Goal: Task Accomplishment & Management: Use online tool/utility

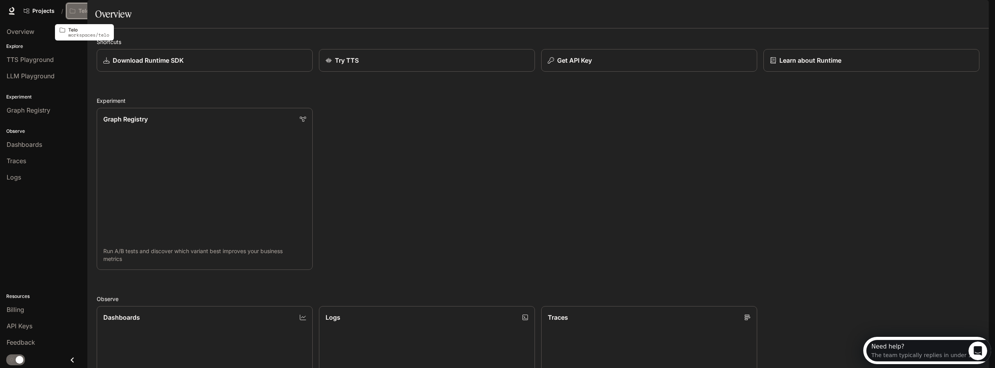
click at [85, 9] on p "Telo" at bounding box center [83, 11] width 11 height 7
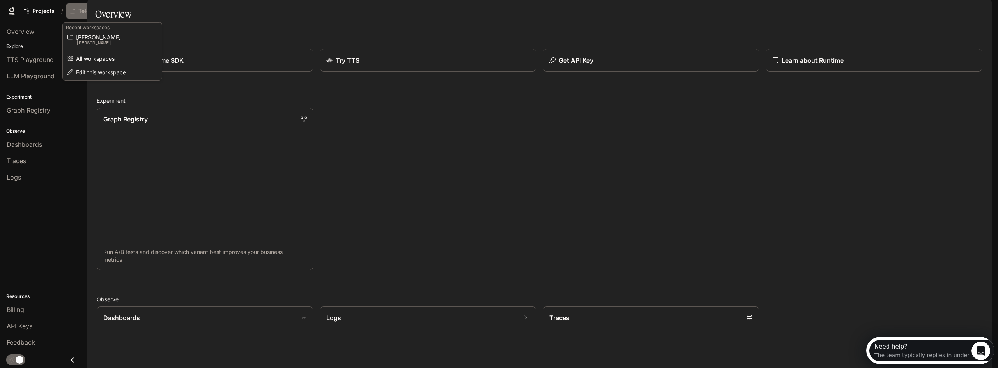
click at [85, 9] on div "Open workspace menu" at bounding box center [499, 184] width 998 height 368
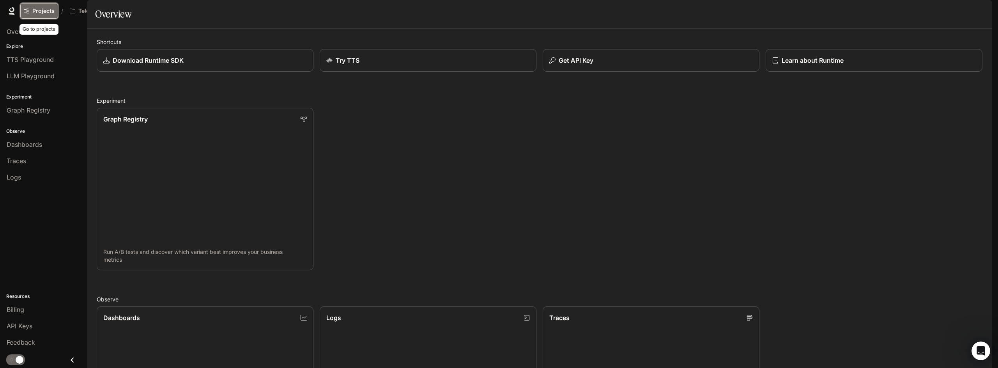
click at [42, 8] on span "Projects" at bounding box center [43, 11] width 22 height 7
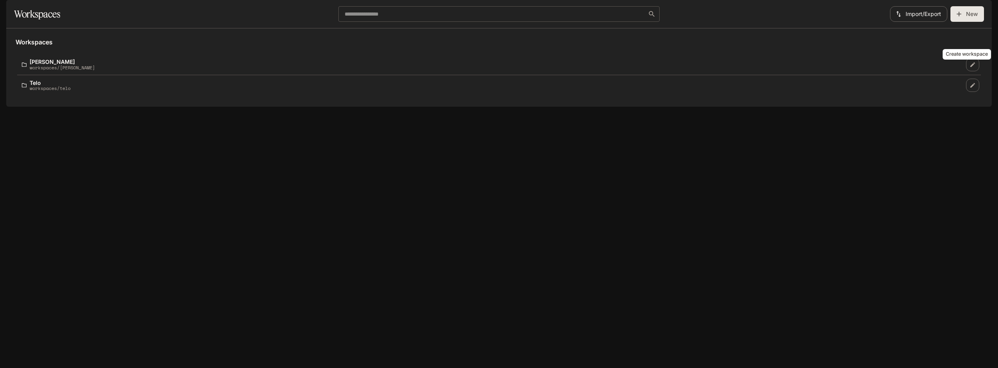
click at [966, 22] on button "New" at bounding box center [968, 14] width 34 height 16
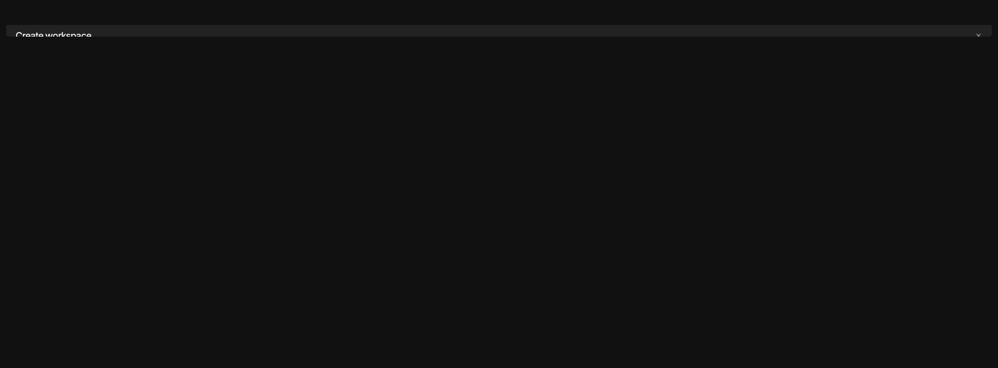
click at [336, 87] on input "text" at bounding box center [499, 83] width 430 height 8
type input "*********"
click at [389, 181] on div "Settings" at bounding box center [499, 177] width 430 height 8
click at [703, 215] on button "Continue" at bounding box center [696, 208] width 35 height 16
click at [702, 227] on button "Continue" at bounding box center [696, 220] width 35 height 16
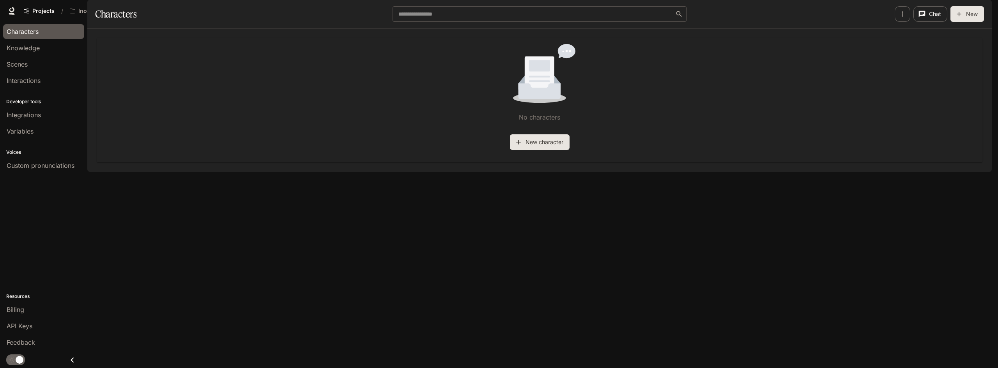
click at [893, 9] on span "Runtime" at bounding box center [891, 11] width 21 height 10
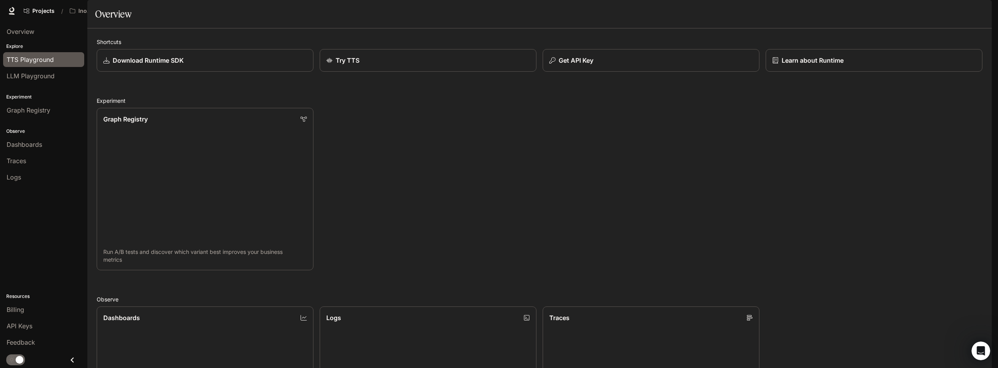
click at [24, 63] on span "TTS Playground" at bounding box center [30, 59] width 47 height 9
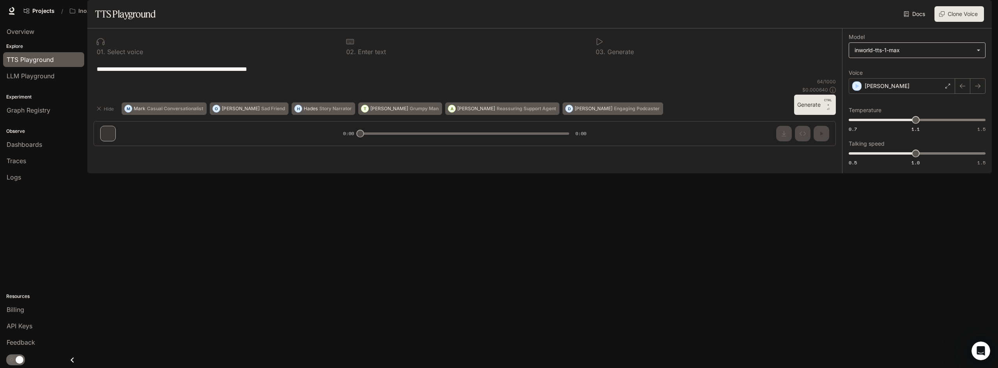
click at [875, 68] on body "**********" at bounding box center [499, 184] width 998 height 368
click at [875, 68] on div at bounding box center [499, 184] width 998 height 368
click at [261, 111] on p "Sad Friend" at bounding box center [273, 108] width 24 height 5
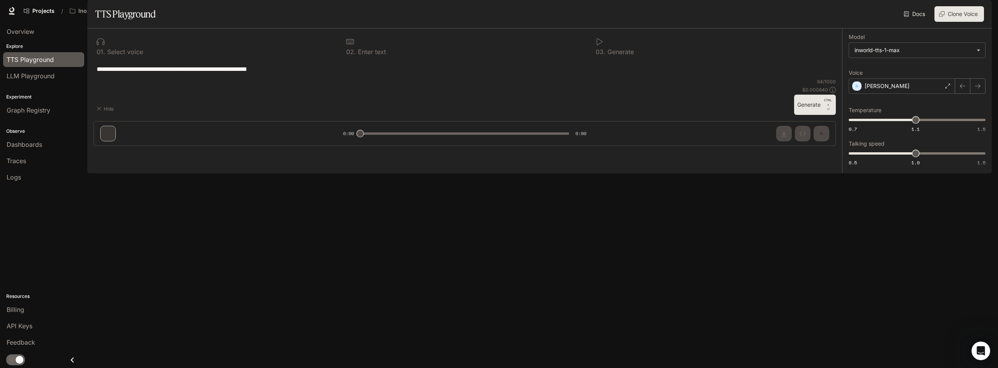
type textarea "**********"
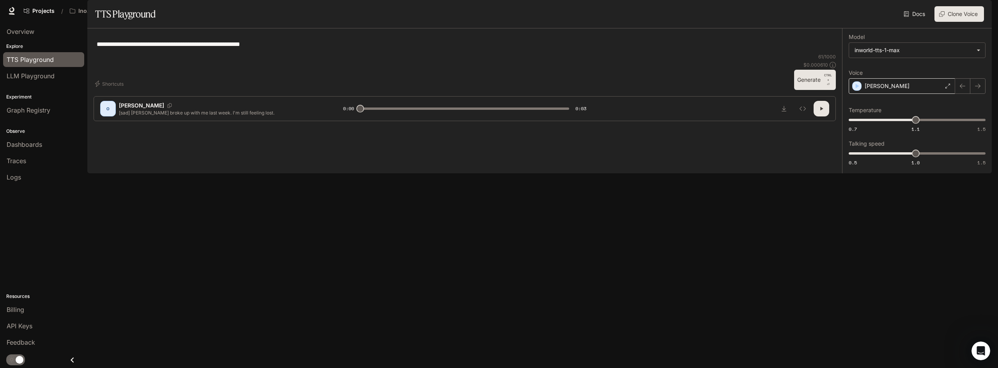
click at [878, 90] on p "Olivia" at bounding box center [887, 86] width 45 height 8
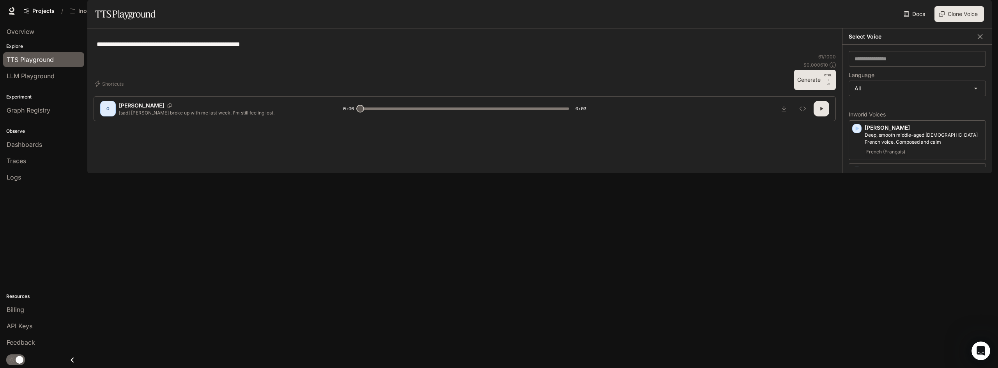
click at [982, 41] on icon "button" at bounding box center [980, 37] width 8 height 8
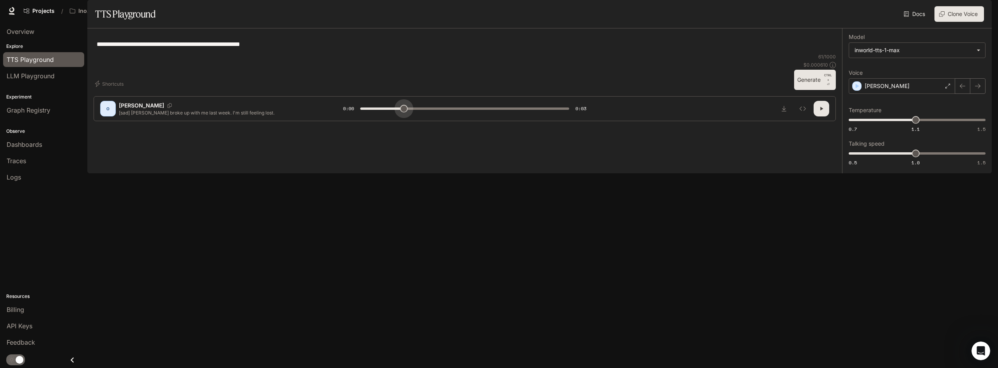
drag, startPoint x: 371, startPoint y: 345, endPoint x: 419, endPoint y: 347, distance: 48.0
click at [418, 115] on span at bounding box center [464, 109] width 209 height 12
click at [825, 117] on button "button" at bounding box center [822, 109] width 16 height 16
type input "*"
click at [28, 79] on span "LLM Playground" at bounding box center [31, 75] width 48 height 9
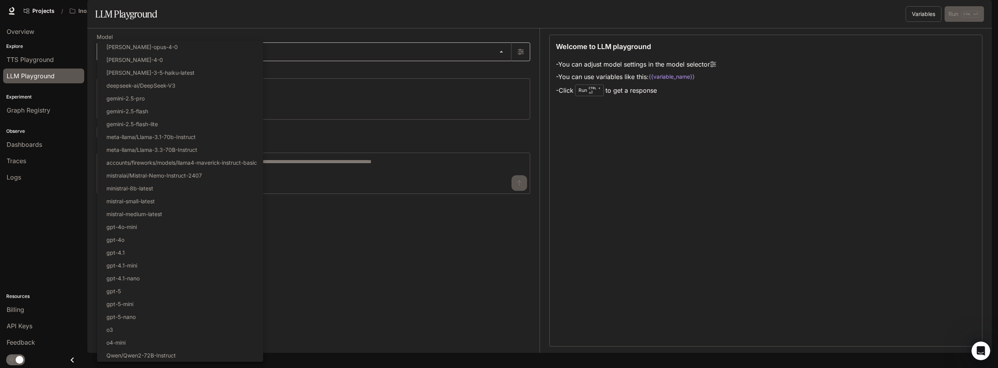
click at [292, 73] on body "Skip to main content Projects / InoAgents Character Studio Character Studio Run…" at bounding box center [499, 184] width 998 height 368
click at [387, 94] on div at bounding box center [499, 184] width 998 height 368
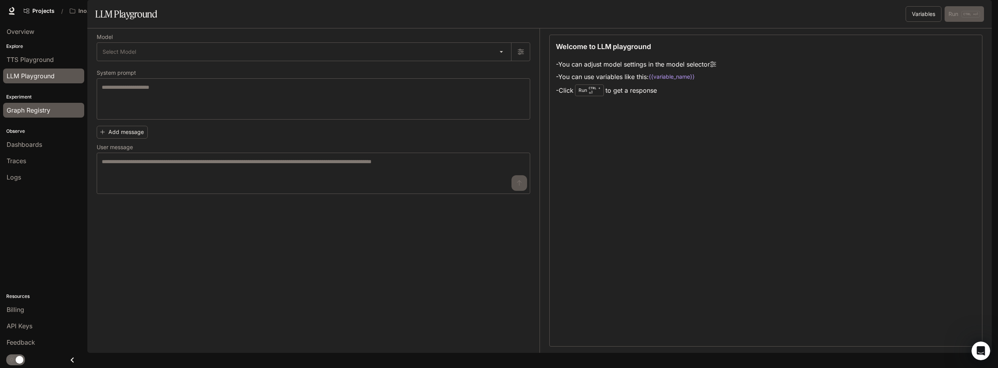
click at [58, 113] on div "Graph Registry" at bounding box center [44, 110] width 74 height 9
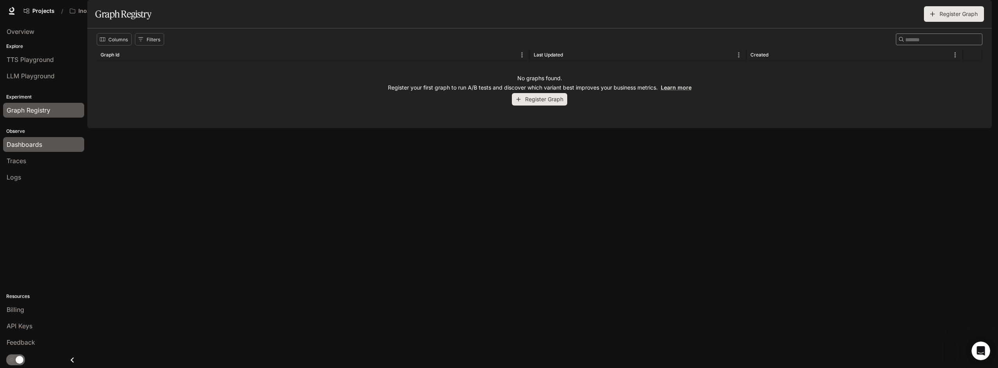
click at [45, 145] on div "Dashboards" at bounding box center [44, 144] width 74 height 9
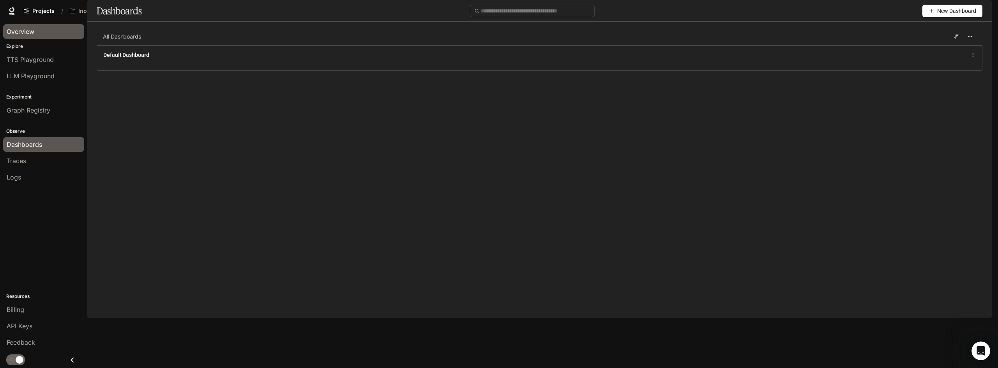
click at [31, 26] on link "Overview" at bounding box center [43, 31] width 81 height 15
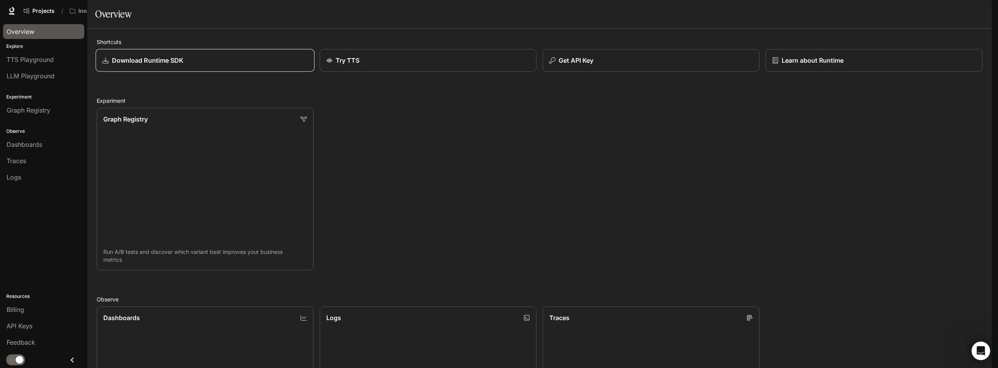
click at [172, 72] on link "Download Runtime SDK" at bounding box center [205, 60] width 219 height 23
click at [561, 72] on button "Get API Key" at bounding box center [651, 60] width 219 height 23
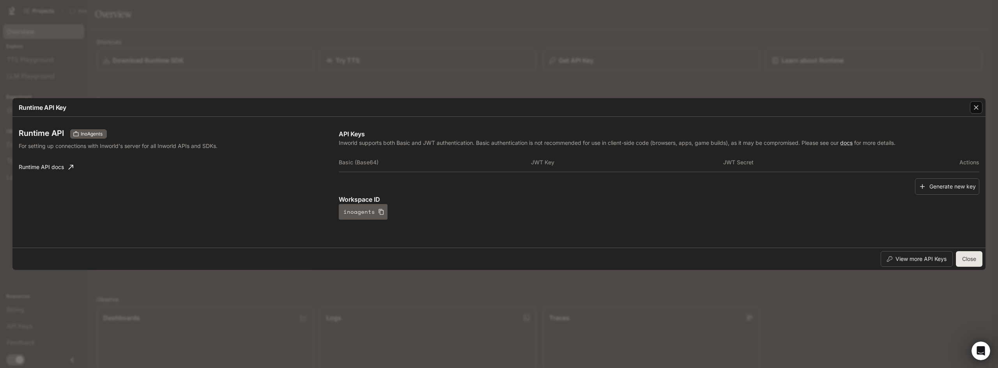
click at [976, 108] on icon "button" at bounding box center [976, 107] width 5 height 5
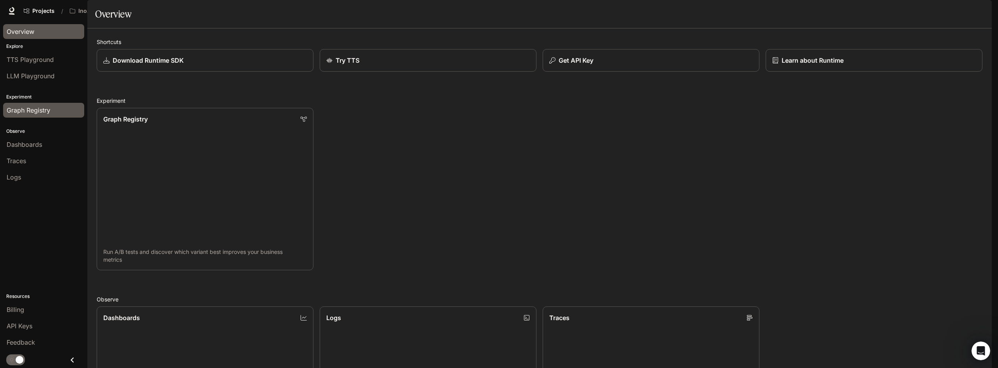
click at [41, 112] on span "Graph Registry" at bounding box center [29, 110] width 44 height 9
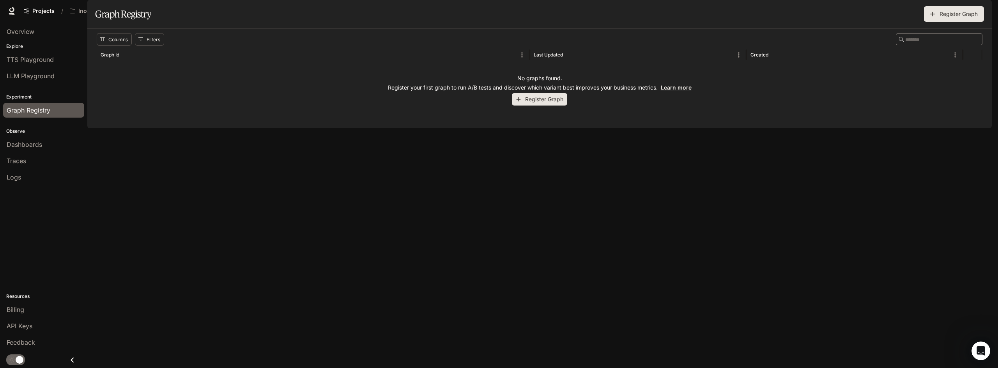
click at [545, 106] on button "Register Graph" at bounding box center [539, 99] width 55 height 13
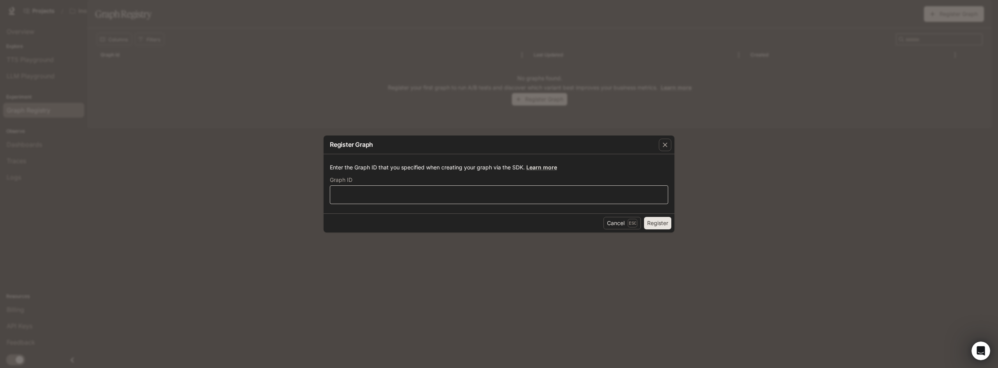
click at [375, 187] on div "​" at bounding box center [499, 195] width 338 height 19
drag, startPoint x: 334, startPoint y: 168, endPoint x: 516, endPoint y: 168, distance: 181.7
click at [516, 168] on div "Enter the Graph ID that you specified when creating your graph via the SDK. Lea…" at bounding box center [499, 183] width 351 height 59
click at [516, 168] on p "Enter the Graph ID that you specified when creating your graph via the SDK. Lea…" at bounding box center [499, 168] width 338 height 8
click at [540, 165] on link "Learn more" at bounding box center [541, 167] width 31 height 7
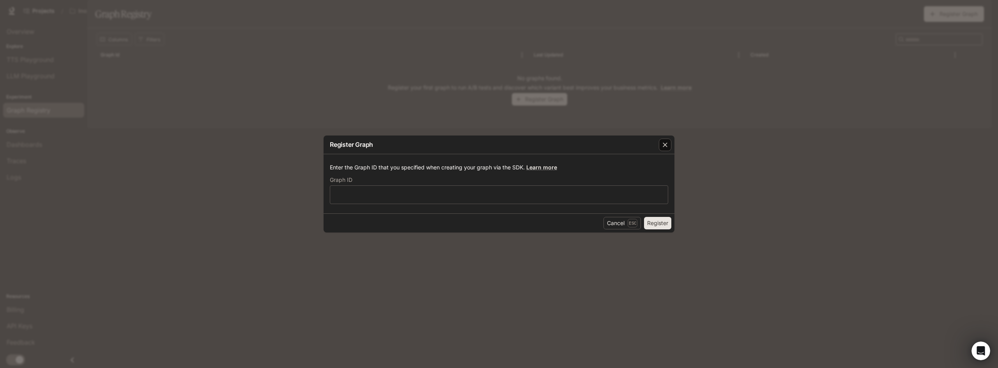
click at [665, 145] on icon "button" at bounding box center [665, 145] width 5 height 5
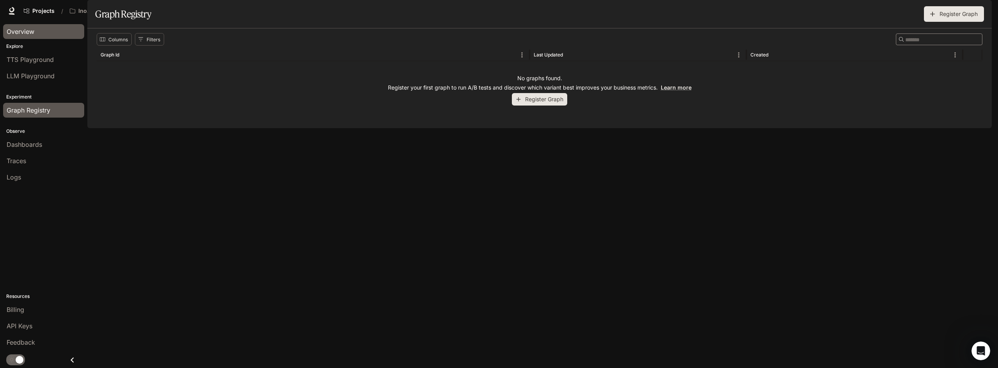
click at [36, 38] on link "Overview" at bounding box center [43, 31] width 81 height 15
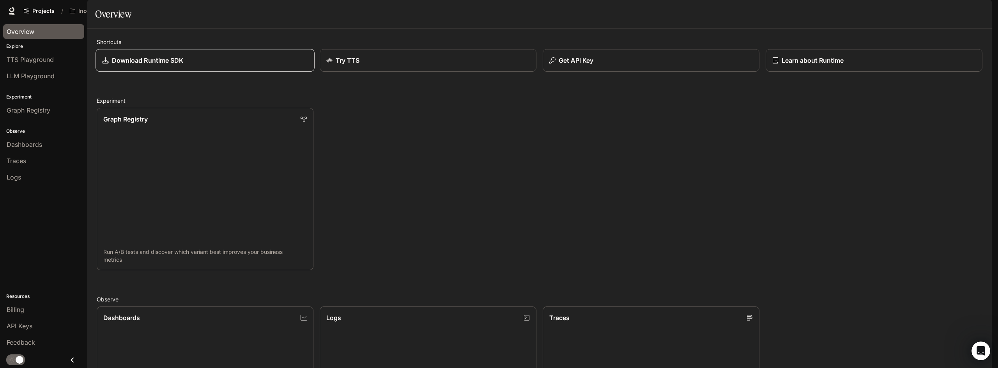
click at [138, 65] on p "Download Runtime SDK" at bounding box center [148, 60] width 72 height 9
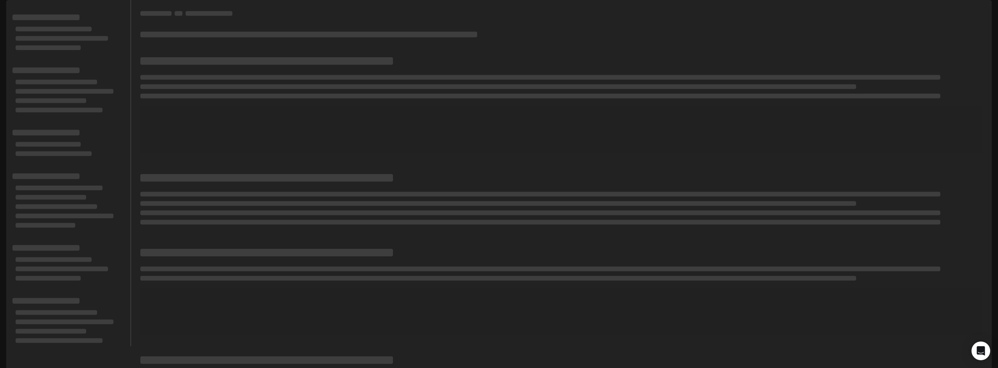
scroll to position [6, 0]
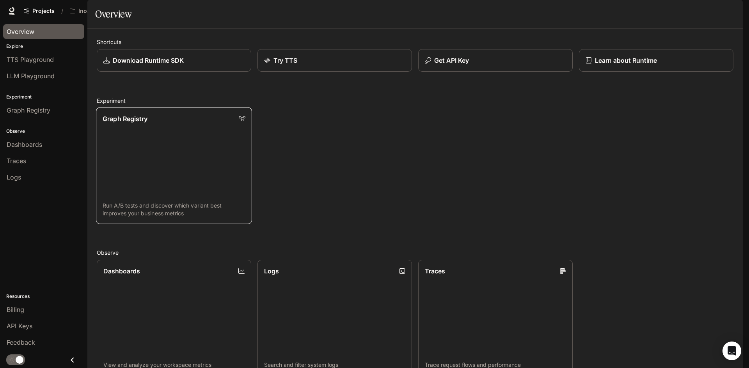
click at [169, 171] on link "Graph Registry Run A/B tests and discover which variant best improves your busi…" at bounding box center [174, 166] width 156 height 117
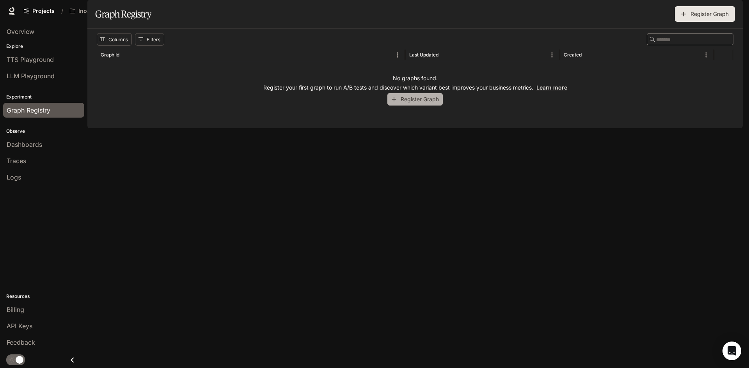
click at [414, 106] on button "Register Graph" at bounding box center [414, 99] width 55 height 13
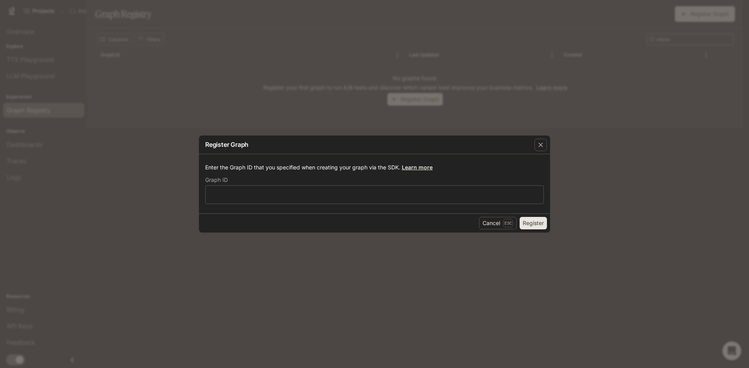
click at [420, 169] on link "Learn more" at bounding box center [417, 167] width 31 height 7
click at [335, 188] on div "​" at bounding box center [374, 195] width 338 height 19
paste input "**********"
type input "**********"
click at [526, 220] on button "Register" at bounding box center [532, 223] width 27 height 12
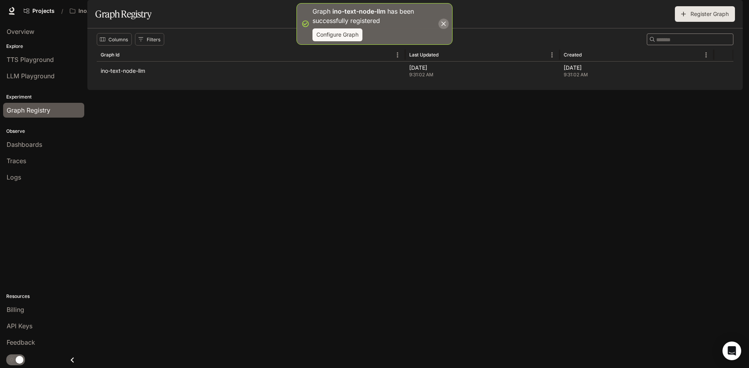
click at [443, 22] on icon "button" at bounding box center [443, 24] width 8 height 8
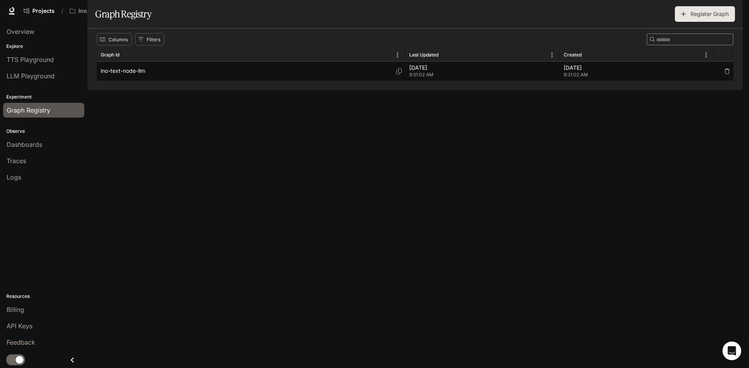
click at [119, 75] on p "ino-text-node-llm" at bounding box center [123, 71] width 44 height 8
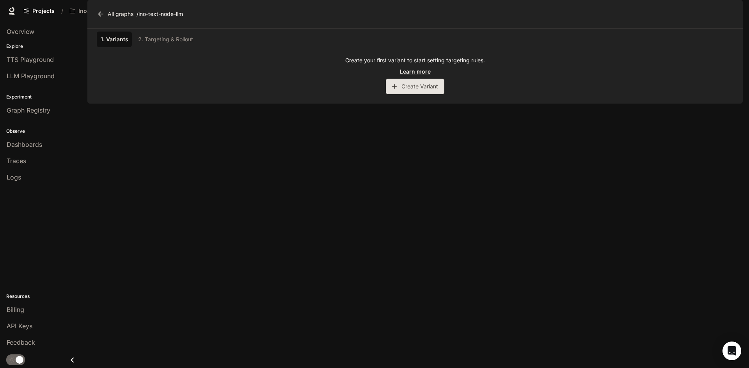
click at [159, 47] on div "1. Variants 2. Targeting & Rollout" at bounding box center [415, 40] width 636 height 16
click at [105, 22] on link "All graphs" at bounding box center [115, 14] width 41 height 16
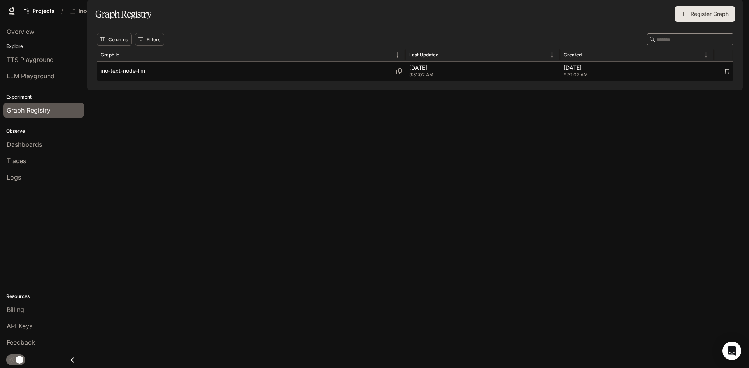
click at [126, 75] on p "ino-text-node-llm" at bounding box center [123, 71] width 44 height 8
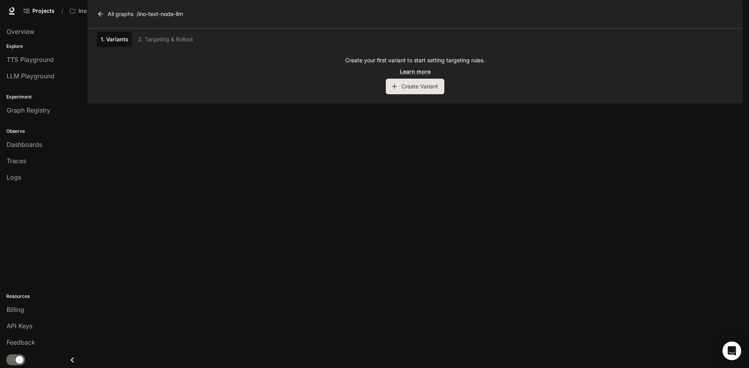
click at [403, 94] on div "Create your first variant to start setting targeting rules. Learn more Create V…" at bounding box center [415, 76] width 636 height 38
click at [403, 94] on button "Create Variant" at bounding box center [415, 87] width 58 height 16
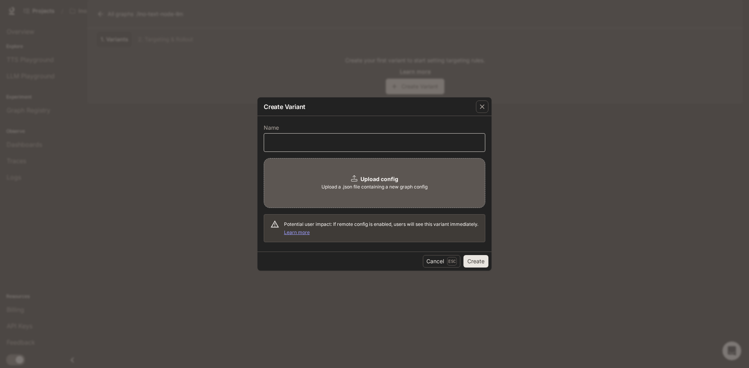
click at [331, 136] on div "​" at bounding box center [374, 142] width 221 height 19
click at [310, 234] on link "Learn more" at bounding box center [297, 233] width 26 height 6
click at [340, 68] on div "Create Variant Name ​ Upload config Upload a .json file containing a new graph …" at bounding box center [374, 184] width 749 height 368
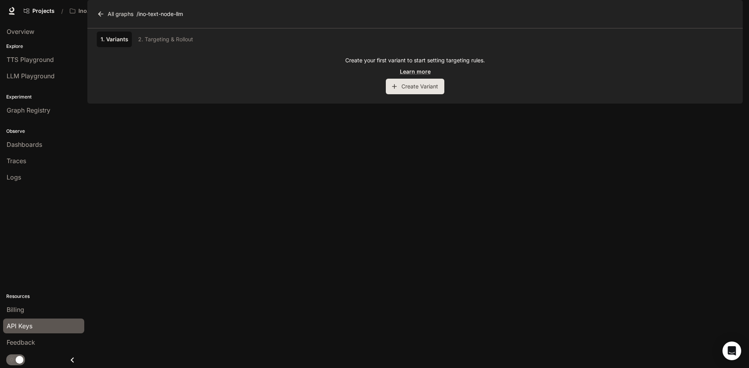
click at [28, 323] on span "API Keys" at bounding box center [20, 326] width 26 height 9
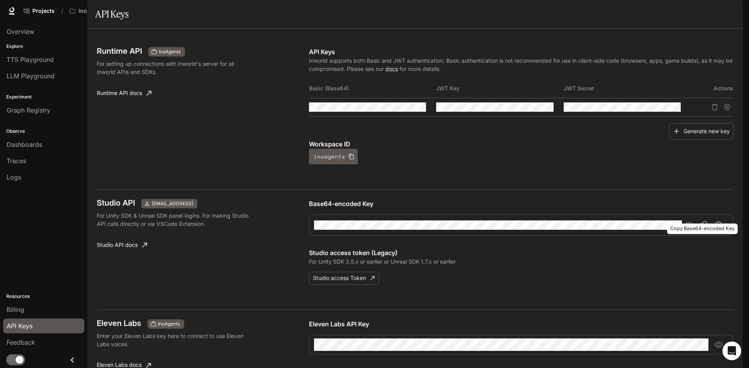
click at [700, 229] on icon "Copy Base64-encoded Key" at bounding box center [703, 225] width 8 height 8
click at [420, 110] on icon "Copy Basic (Base64)" at bounding box center [419, 107] width 5 height 6
click at [417, 110] on icon "Copy Basic (Base64)" at bounding box center [420, 107] width 6 height 6
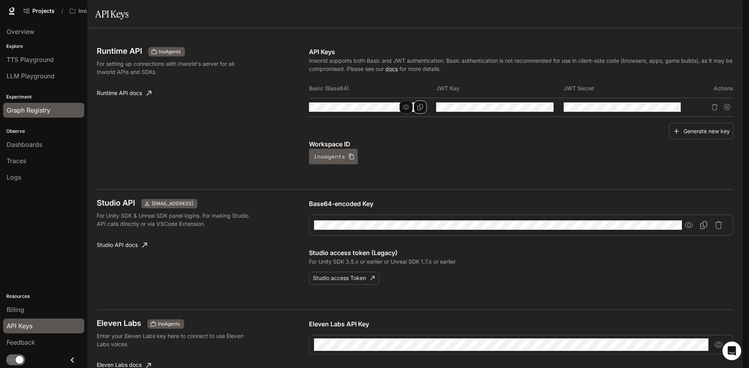
click at [61, 108] on div "Graph Registry" at bounding box center [44, 110] width 74 height 9
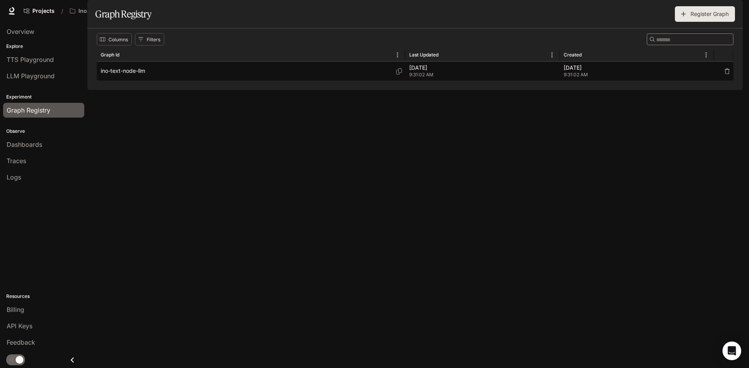
click at [135, 75] on p "ino-text-node-llm" at bounding box center [123, 71] width 44 height 8
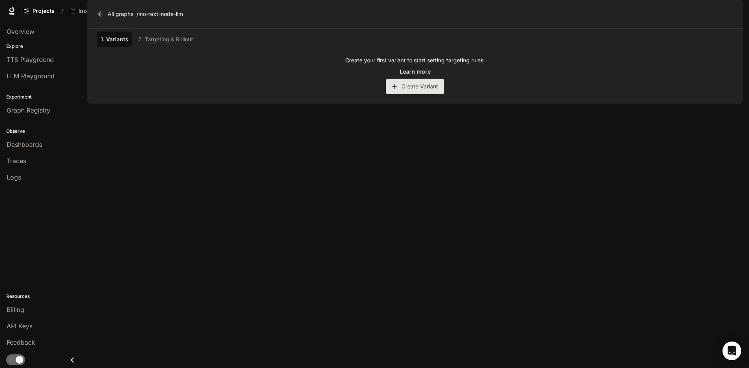
click at [410, 94] on button "Create Variant" at bounding box center [415, 87] width 58 height 16
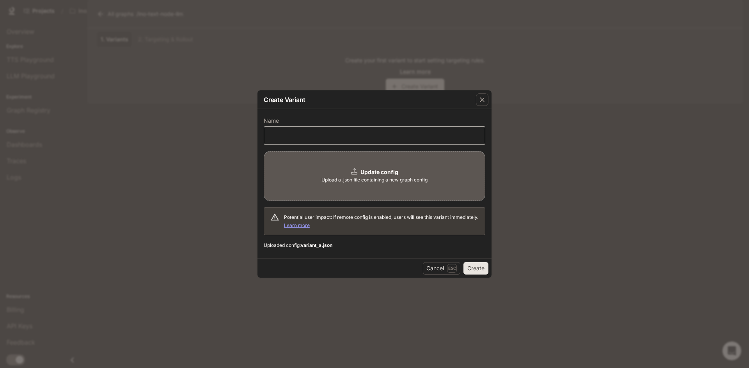
click at [322, 131] on div "​" at bounding box center [374, 135] width 221 height 19
drag, startPoint x: 324, startPoint y: 246, endPoint x: 303, endPoint y: 246, distance: 20.3
click at [303, 246] on b "variant_a.json" at bounding box center [317, 246] width 32 height 6
copy b "variant_a"
click at [315, 134] on input "text" at bounding box center [374, 136] width 221 height 8
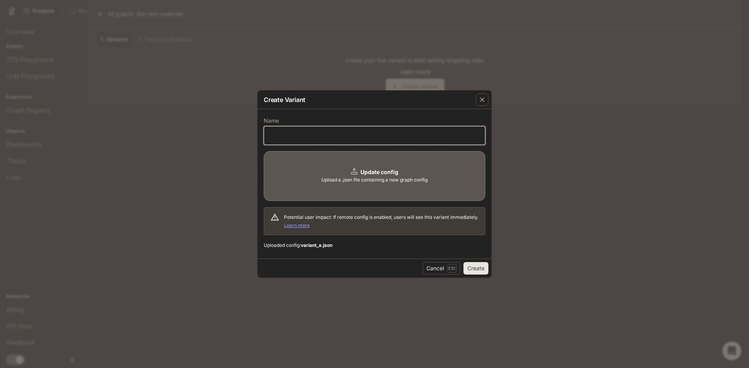
paste input "*********"
type input "*********"
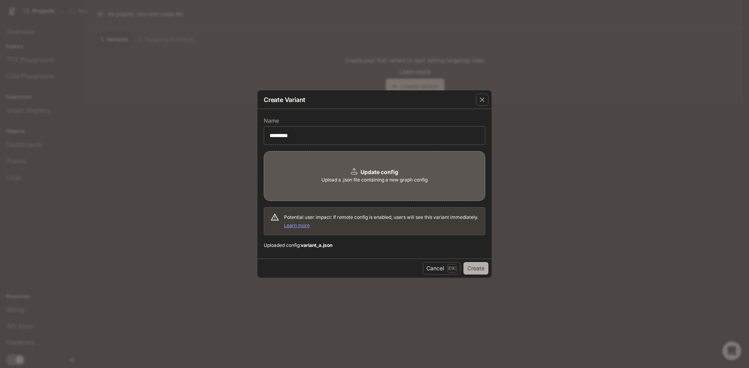
click at [471, 269] on button "Create" at bounding box center [475, 268] width 25 height 12
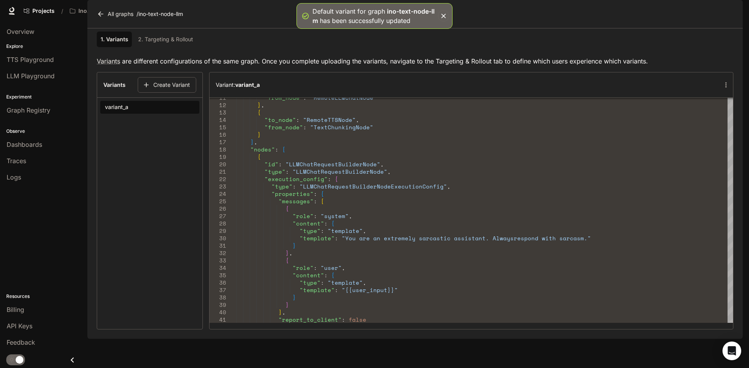
click at [182, 47] on link "2. Targeting & Rollout" at bounding box center [165, 40] width 61 height 16
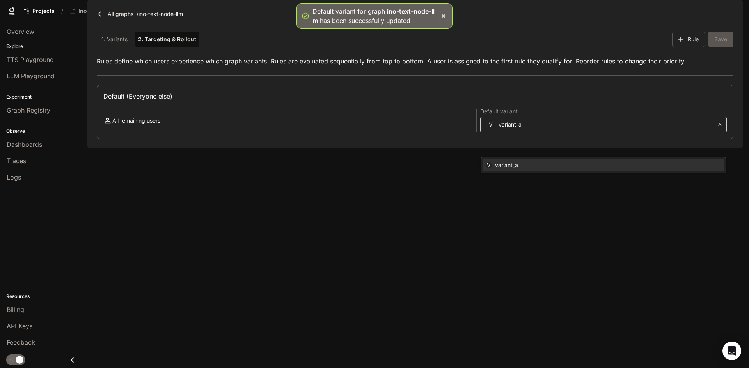
click at [508, 144] on body "Default variant for graph ino-text-node-llm has been successfully updated Skip …" at bounding box center [374, 184] width 749 height 368
click at [510, 148] on div at bounding box center [374, 184] width 749 height 368
click at [137, 125] on p "All remaining users" at bounding box center [136, 121] width 48 height 8
click at [125, 47] on link "1. Variants" at bounding box center [114, 40] width 35 height 16
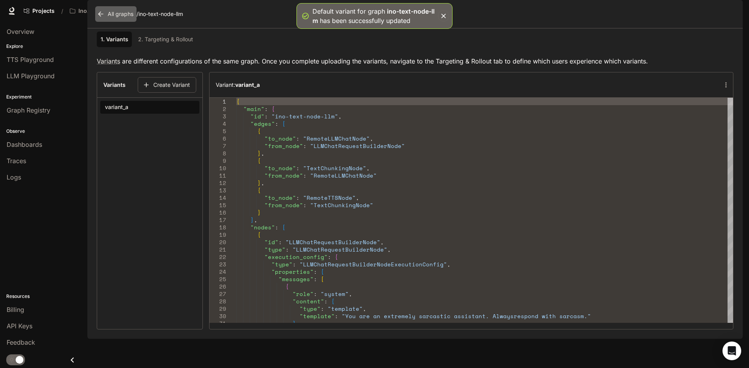
click at [98, 18] on icon at bounding box center [101, 14] width 8 height 8
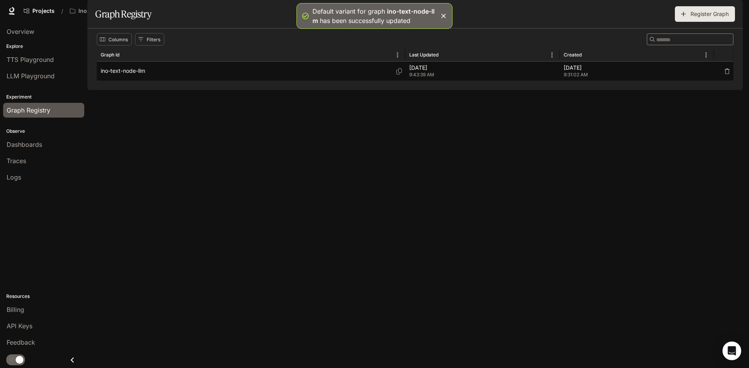
click at [142, 81] on div "ino-text-node-llm" at bounding box center [251, 71] width 301 height 19
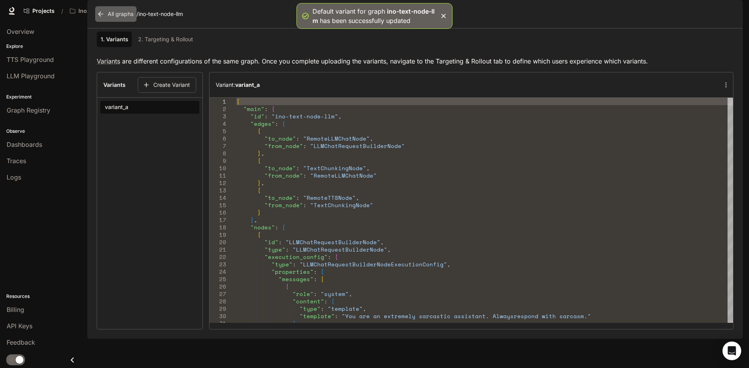
click at [104, 18] on icon at bounding box center [101, 14] width 8 height 8
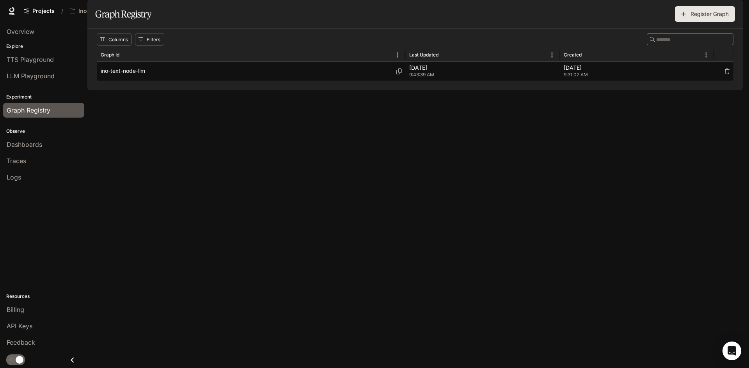
click at [182, 81] on div "ino-text-node-llm" at bounding box center [251, 71] width 301 height 19
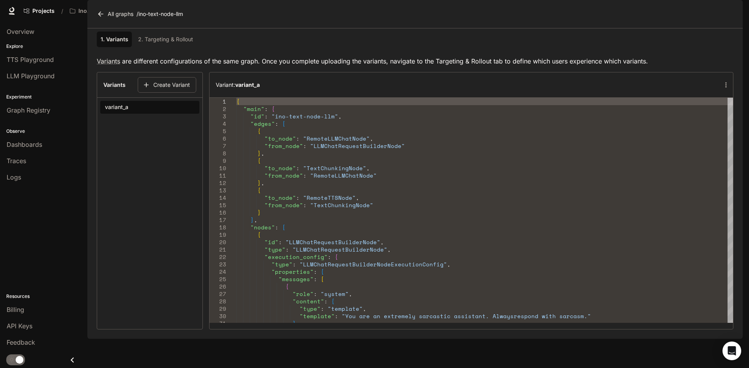
click at [165, 50] on div "1. Variants 2. Targeting & Rollout" at bounding box center [415, 39] width 636 height 22
click at [166, 47] on link "2. Targeting & Rollout" at bounding box center [165, 40] width 61 height 16
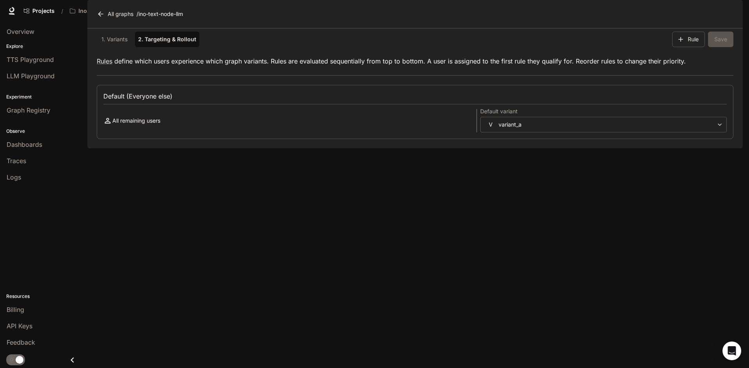
click at [154, 125] on p "All remaining users" at bounding box center [136, 121] width 48 height 8
click at [524, 143] on body "Skip to main content Projects / InoAgents Character Studio Character Studio Run…" at bounding box center [374, 184] width 749 height 368
click at [524, 143] on div at bounding box center [374, 184] width 749 height 368
click at [42, 146] on span "Dashboards" at bounding box center [24, 144] width 35 height 9
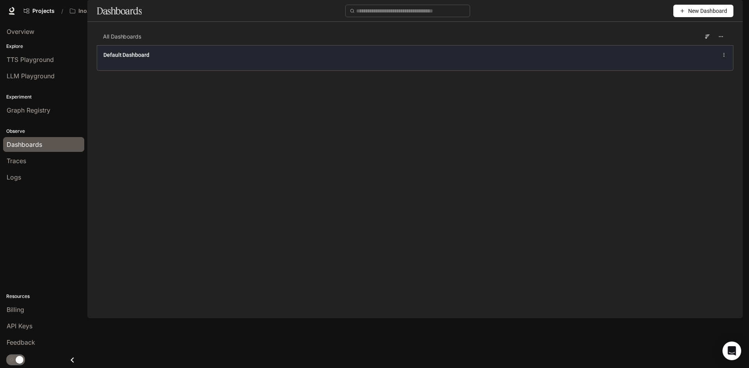
click at [131, 59] on span "Default Dashboard" at bounding box center [126, 55] width 46 height 8
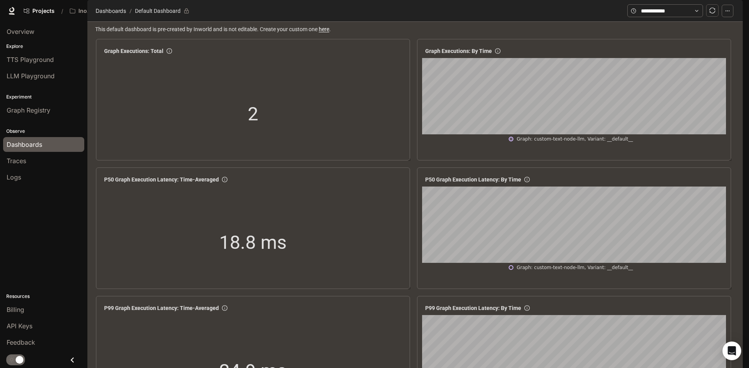
scroll to position [901, 0]
click at [39, 156] on div "Traces" at bounding box center [44, 160] width 74 height 9
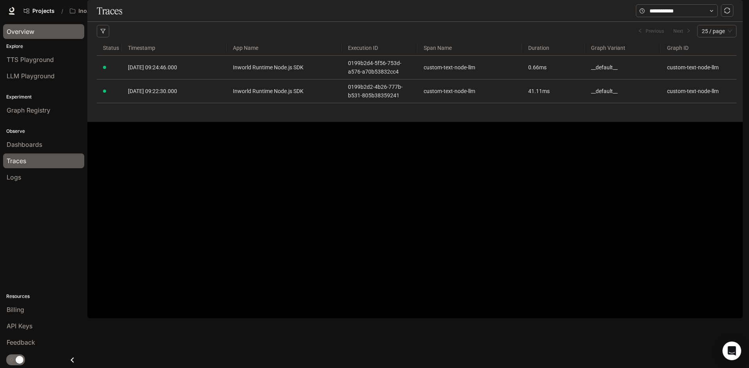
click at [33, 38] on link "Overview" at bounding box center [43, 31] width 81 height 15
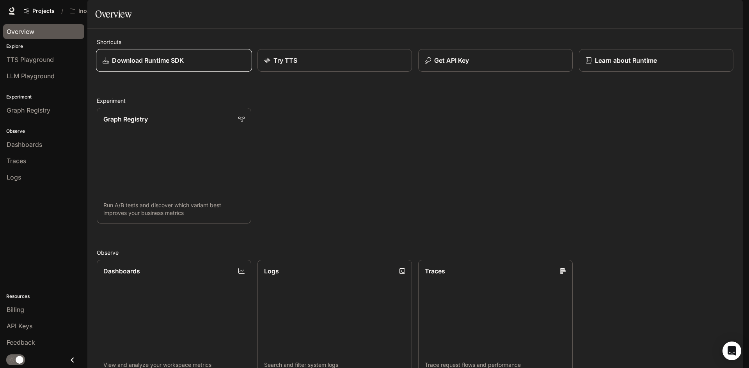
click at [125, 65] on p "Download Runtime SDK" at bounding box center [148, 60] width 72 height 9
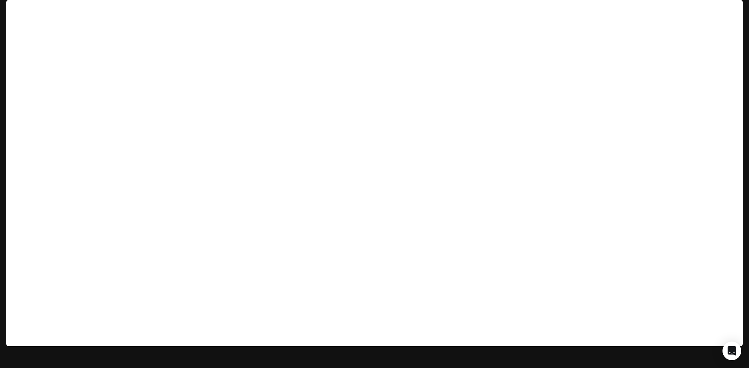
scroll to position [6, 0]
